Goal: Information Seeking & Learning: Compare options

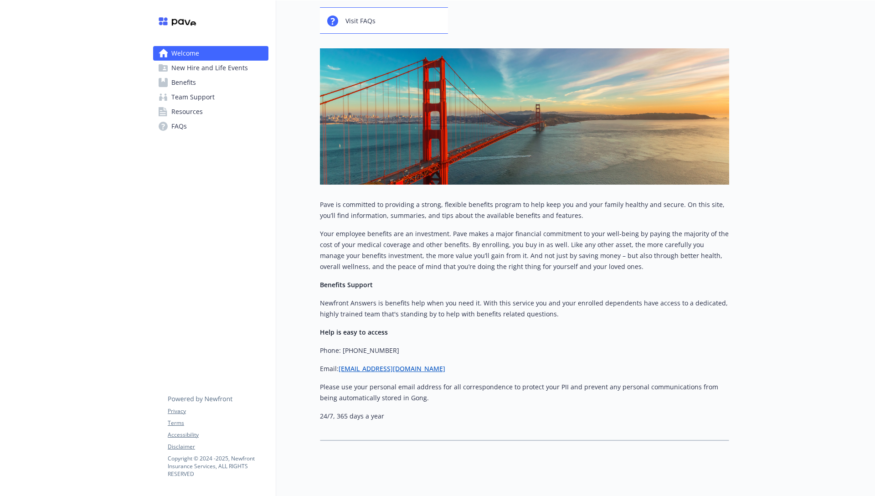
scroll to position [94, 0]
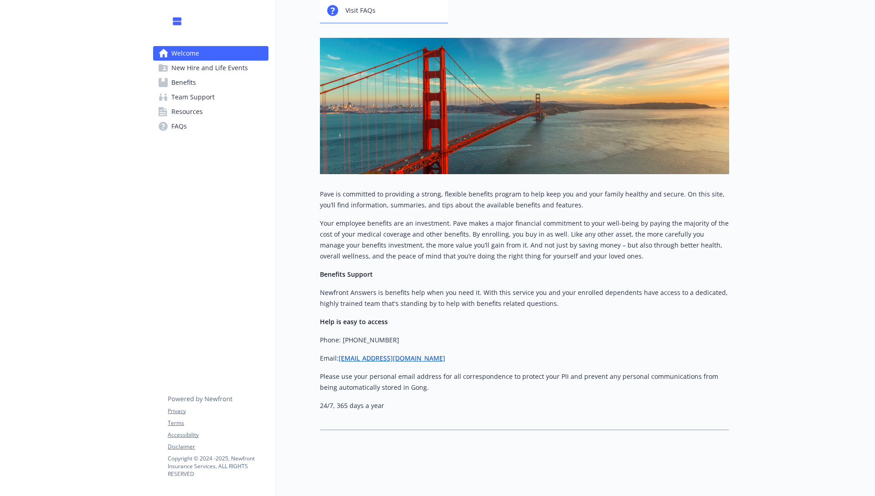
click at [240, 85] on link "Benefits" at bounding box center [210, 82] width 115 height 15
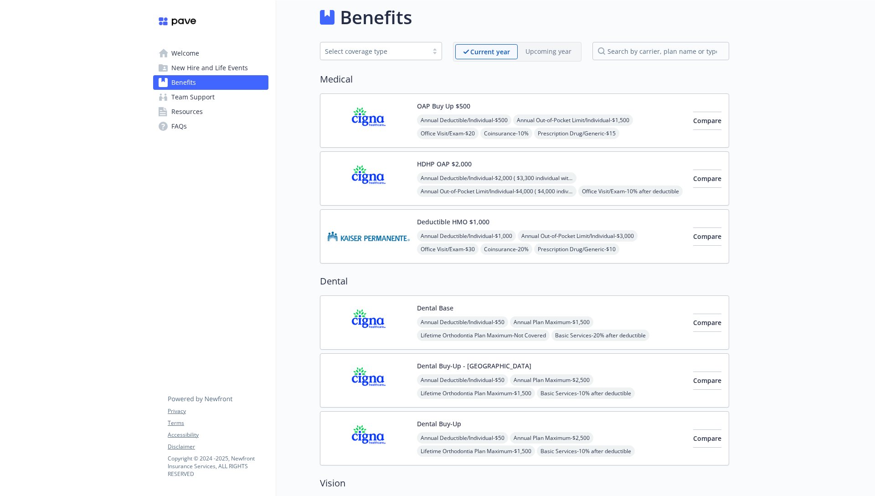
scroll to position [7, 0]
click at [694, 181] on span "Compare" at bounding box center [707, 179] width 28 height 9
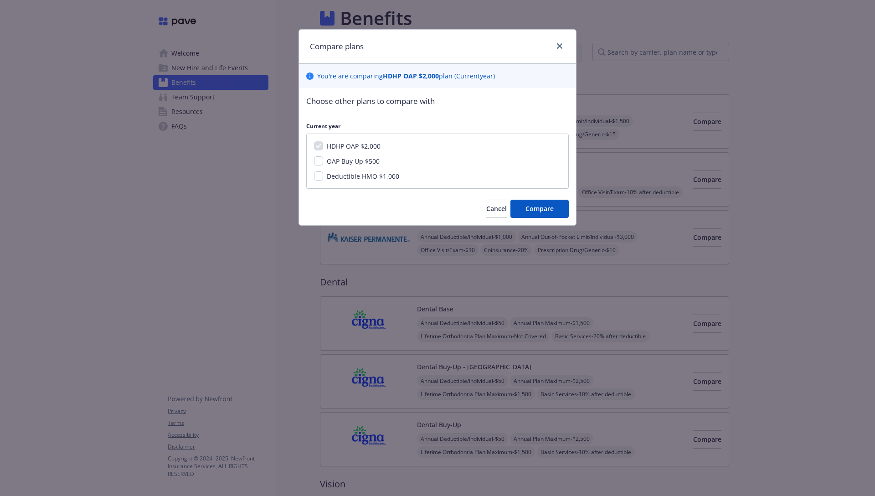
click at [365, 160] on span "OAP Buy Up $500" at bounding box center [353, 161] width 53 height 9
click at [323, 160] on input "OAP Buy Up $500" at bounding box center [318, 160] width 9 height 9
checkbox input "true"
click at [363, 174] on span "Deductible HMO $1,000" at bounding box center [363, 176] width 72 height 9
click at [323, 174] on input "Deductible HMO $1,000" at bounding box center [318, 175] width 9 height 9
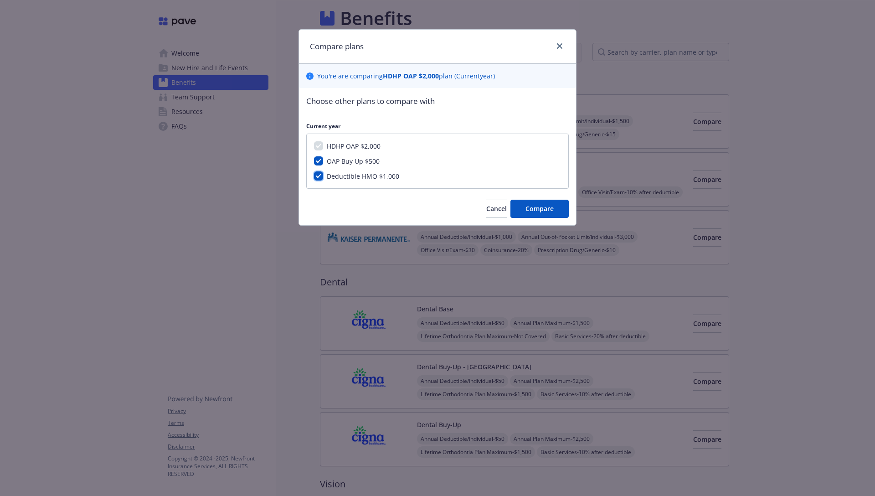
checkbox input "true"
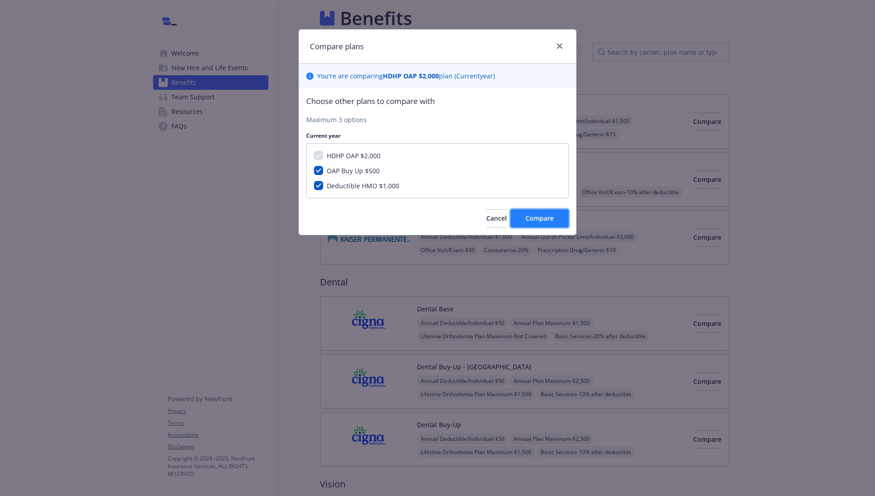
click at [530, 219] on span "Compare" at bounding box center [540, 218] width 28 height 9
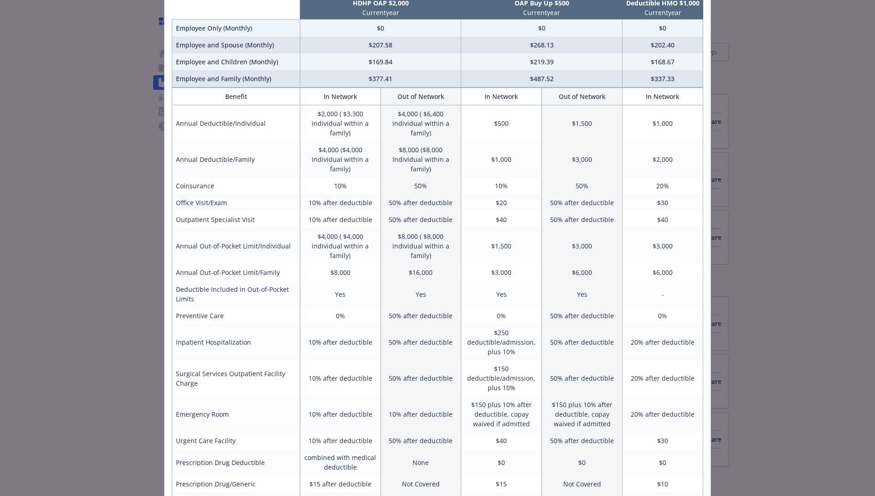
scroll to position [0, 0]
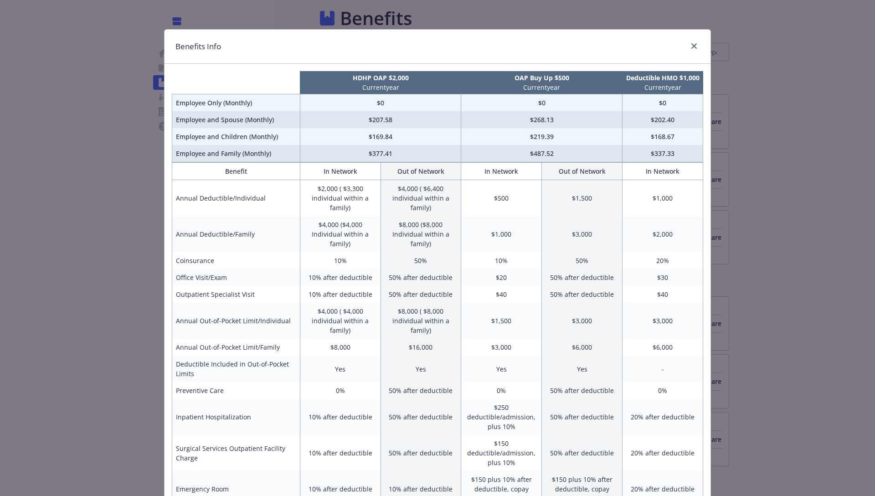
click at [699, 51] on div "compare plan details" at bounding box center [692, 47] width 15 height 12
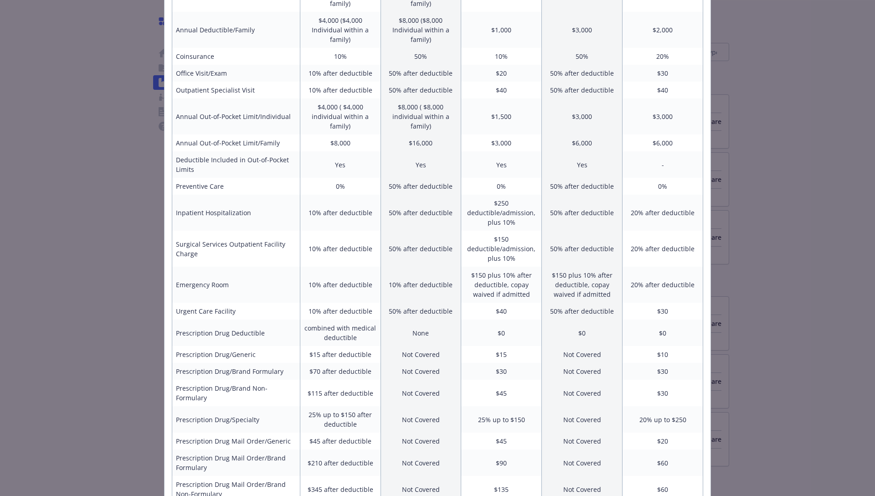
scroll to position [291, 0]
